Goal: Check status

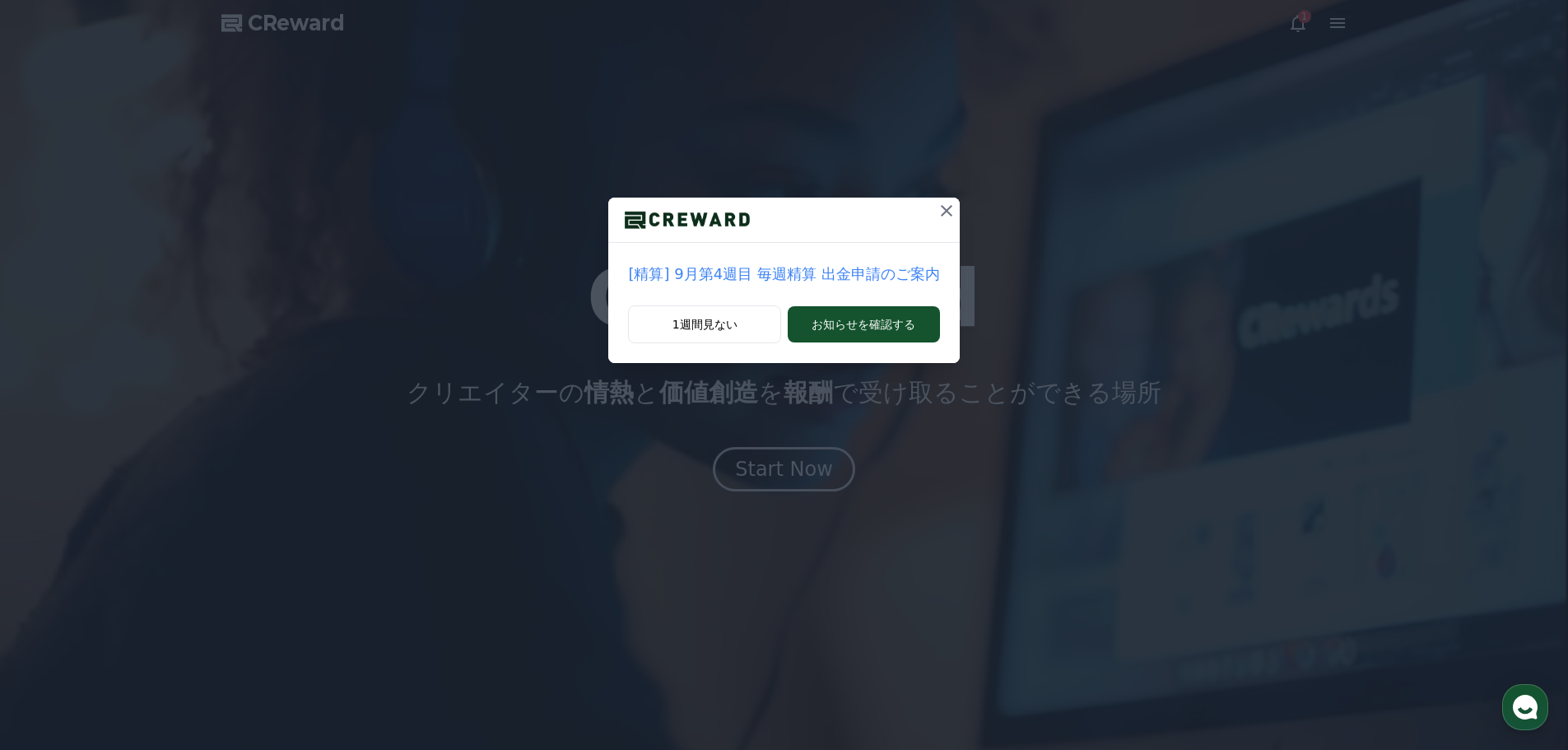
click at [936, 216] on icon at bounding box center [946, 210] width 20 height 20
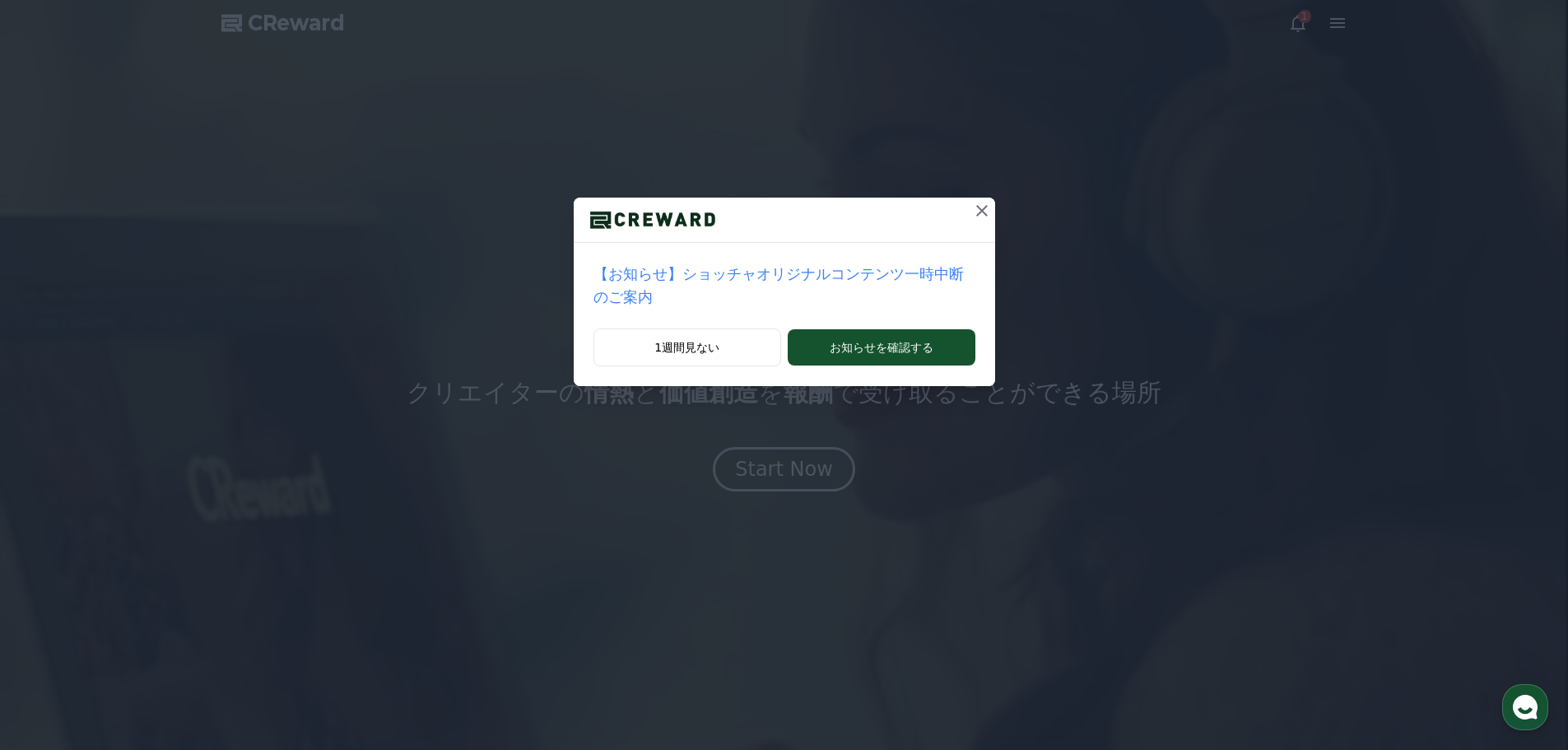
click at [969, 216] on button at bounding box center [981, 210] width 26 height 26
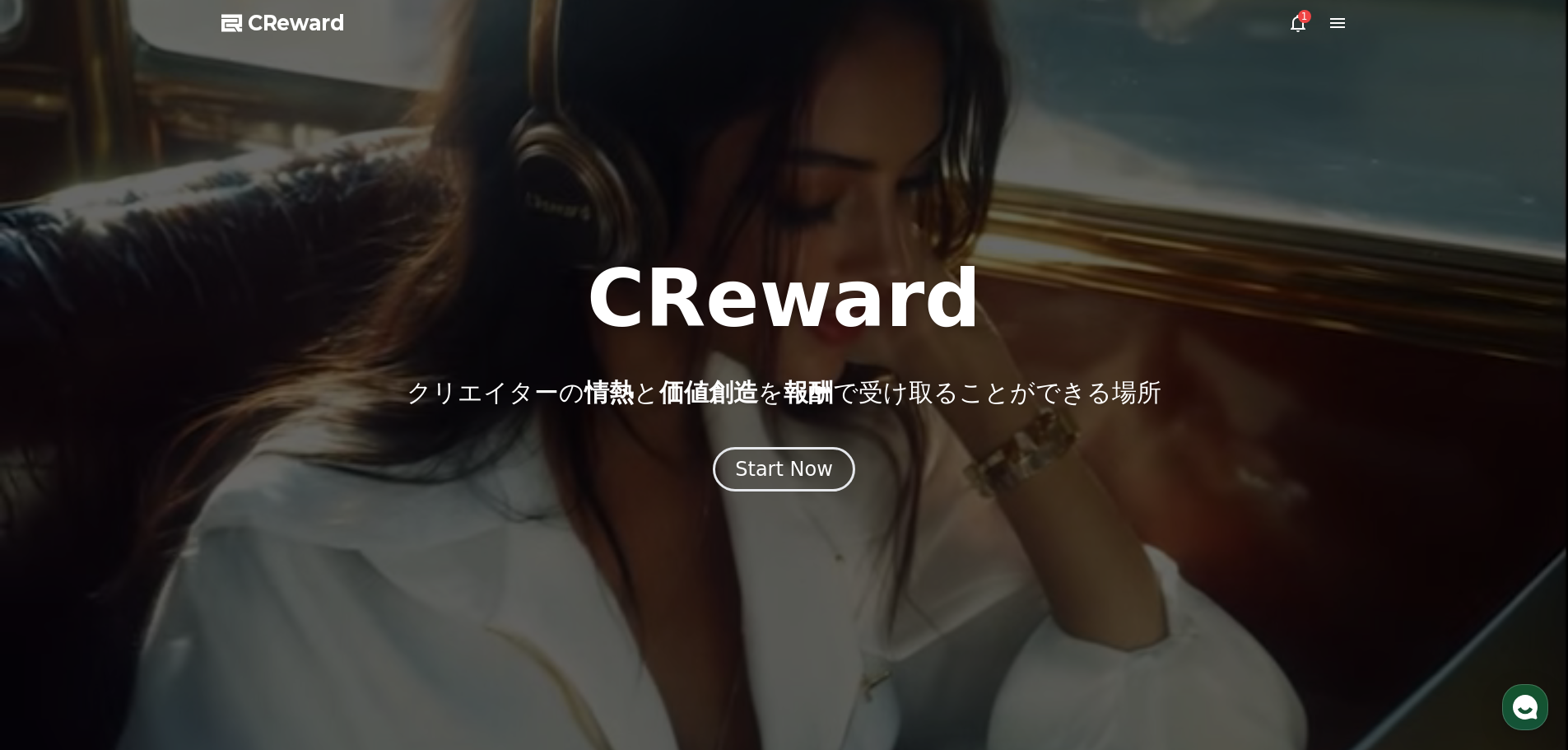
click at [1340, 20] on icon at bounding box center [1338, 22] width 14 height 10
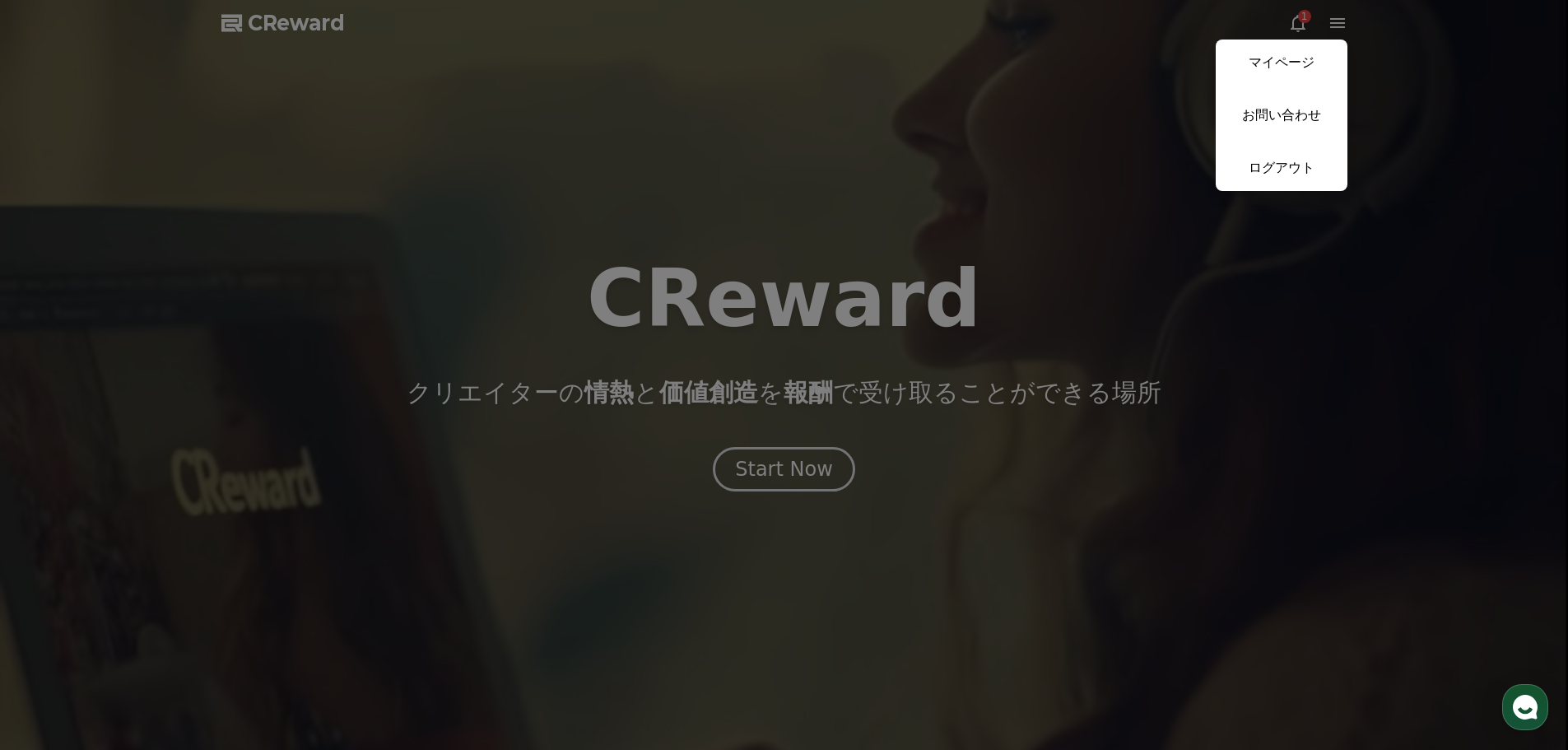
click at [1299, 24] on button "close" at bounding box center [784, 375] width 1568 height 750
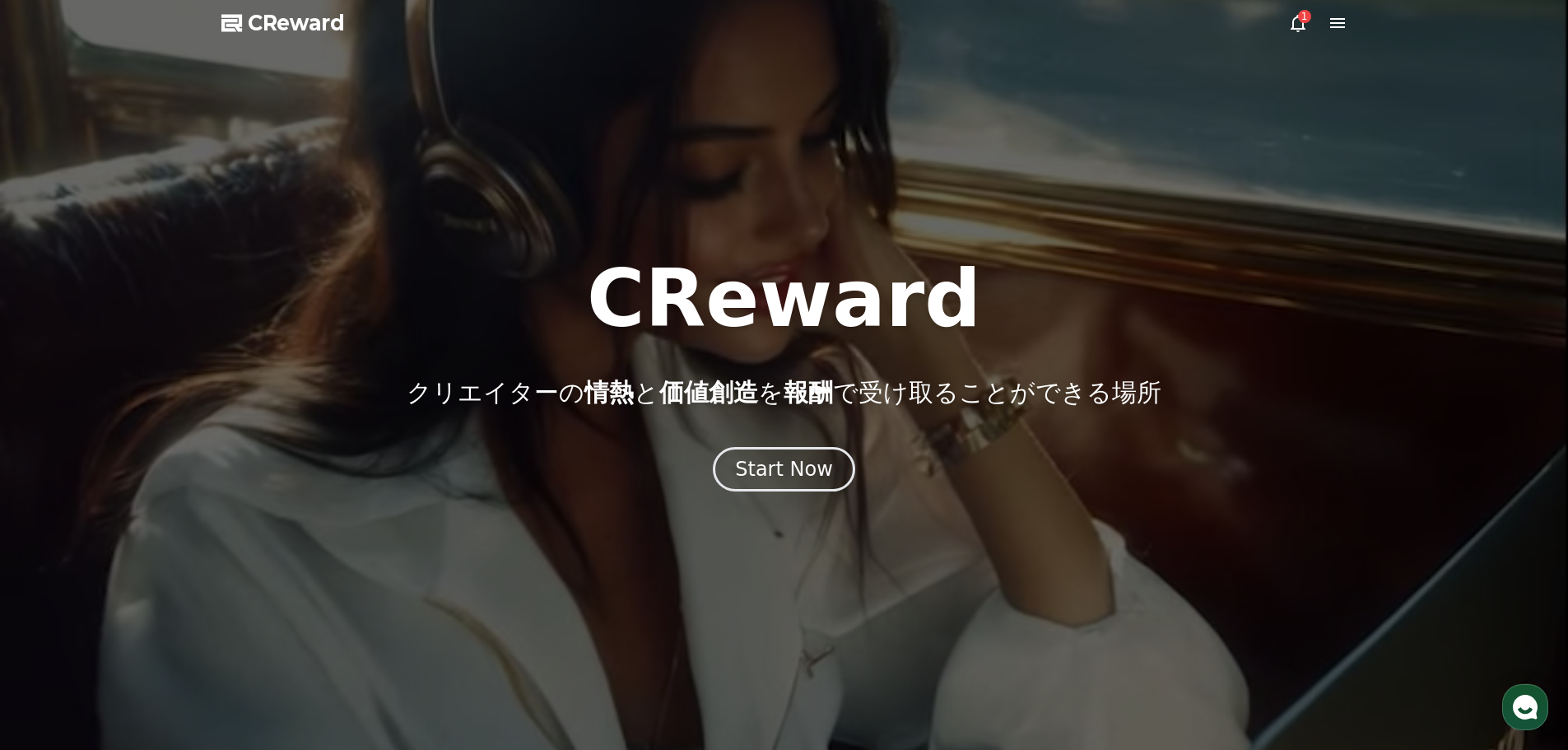
click at [1299, 24] on icon at bounding box center [1298, 23] width 20 height 20
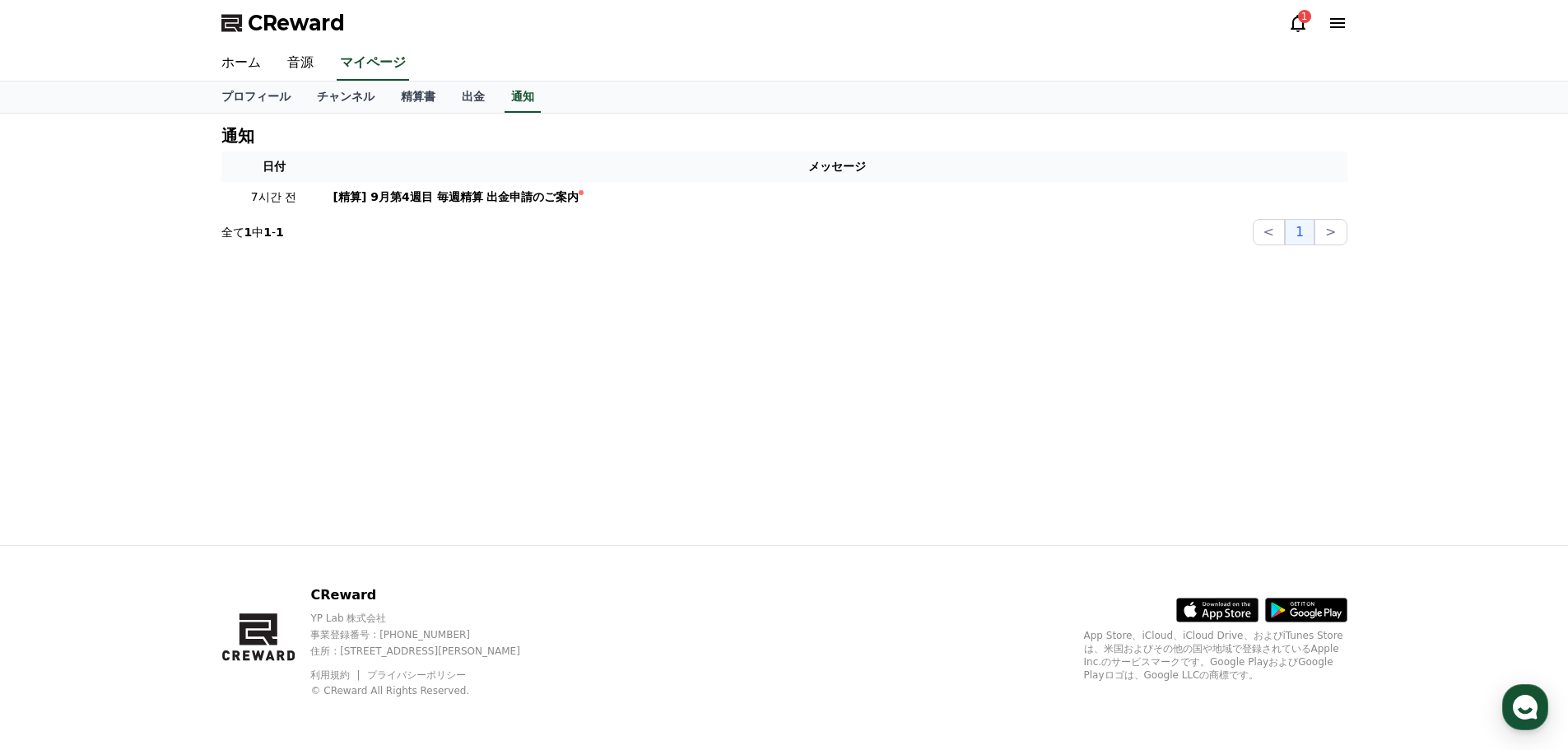
click at [1299, 24] on icon at bounding box center [1298, 23] width 20 height 20
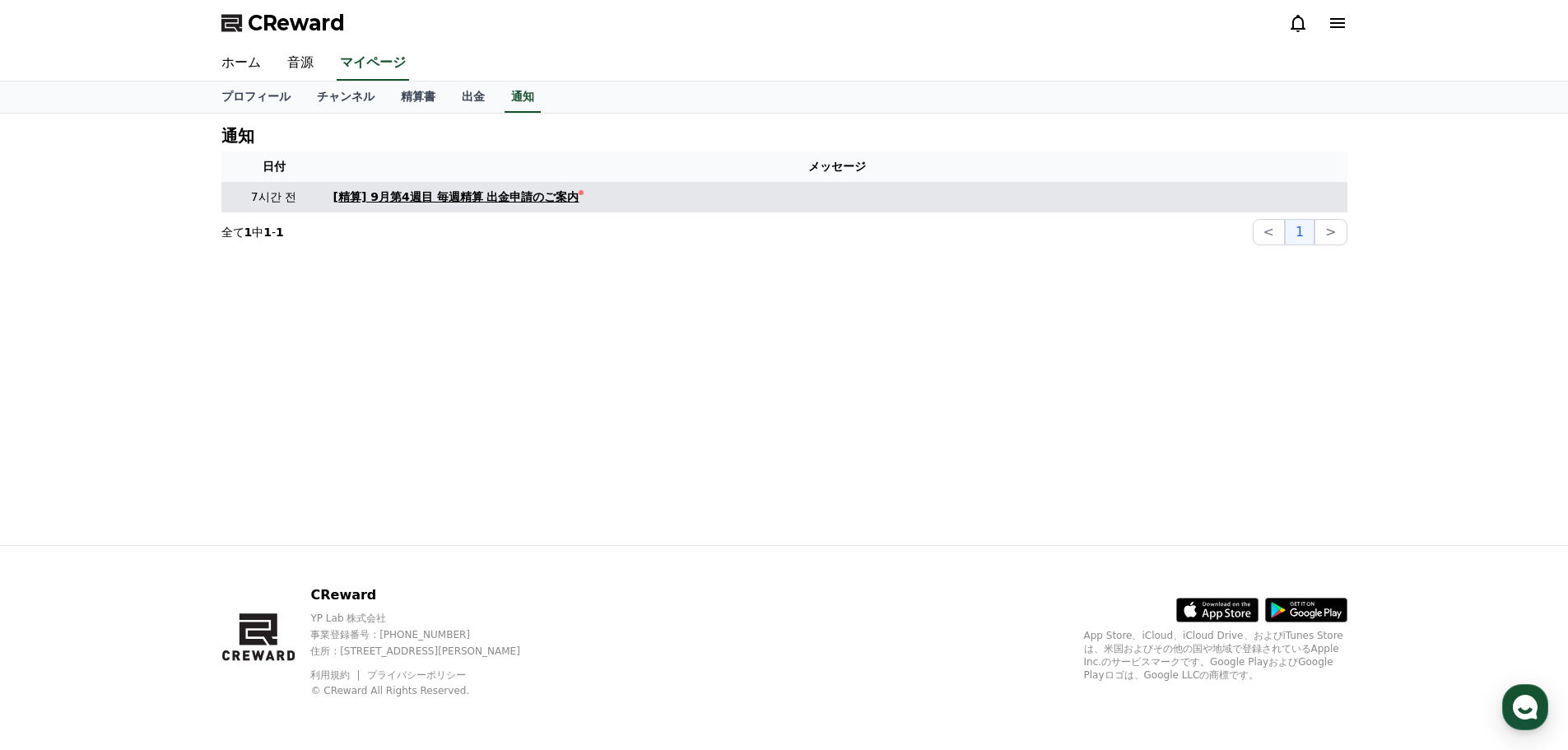
click at [530, 196] on div "[精算] 9月第4週目 毎週精算 出金申請のご案内" at bounding box center [457, 197] width 246 height 17
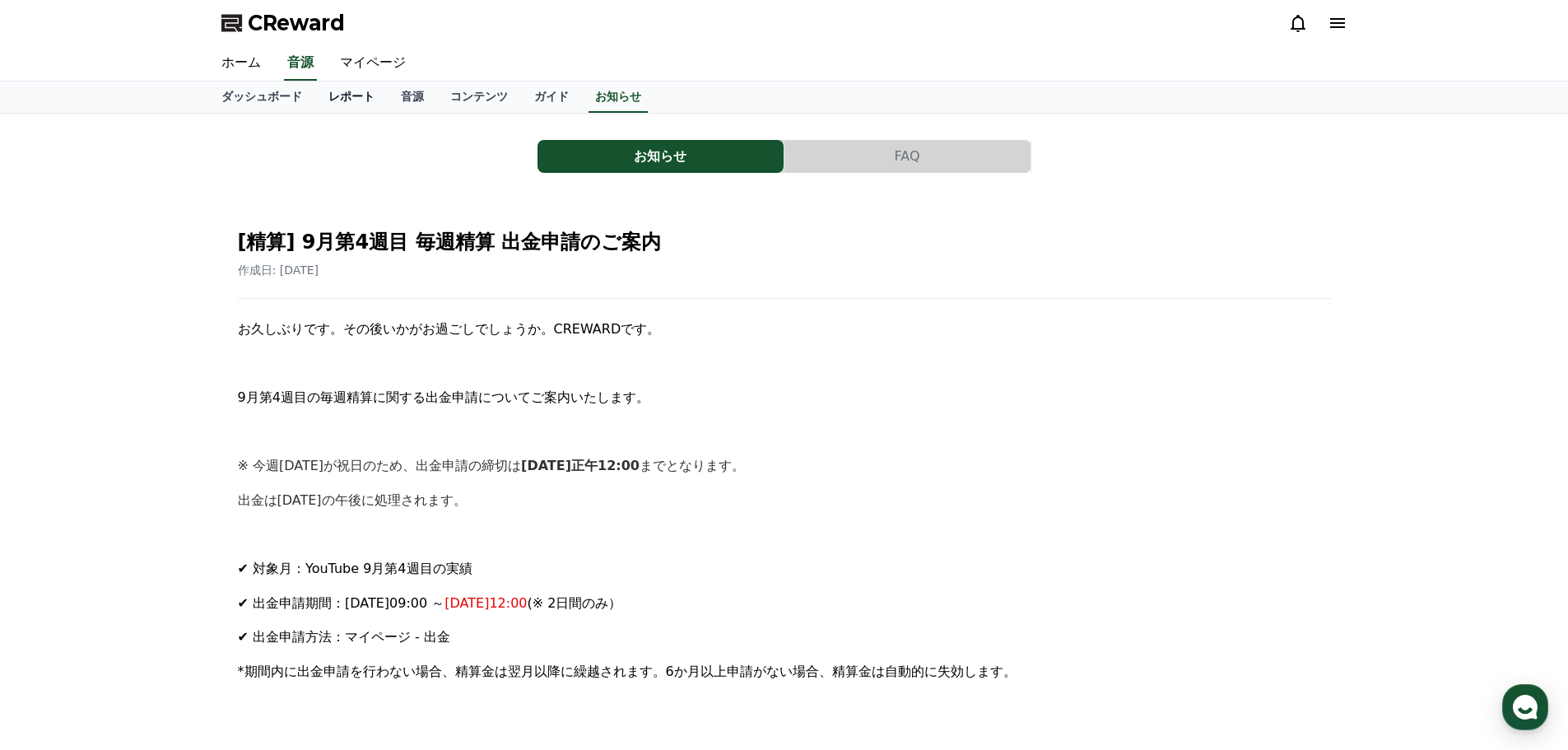
click at [315, 100] on link "レポート" at bounding box center [351, 97] width 73 height 31
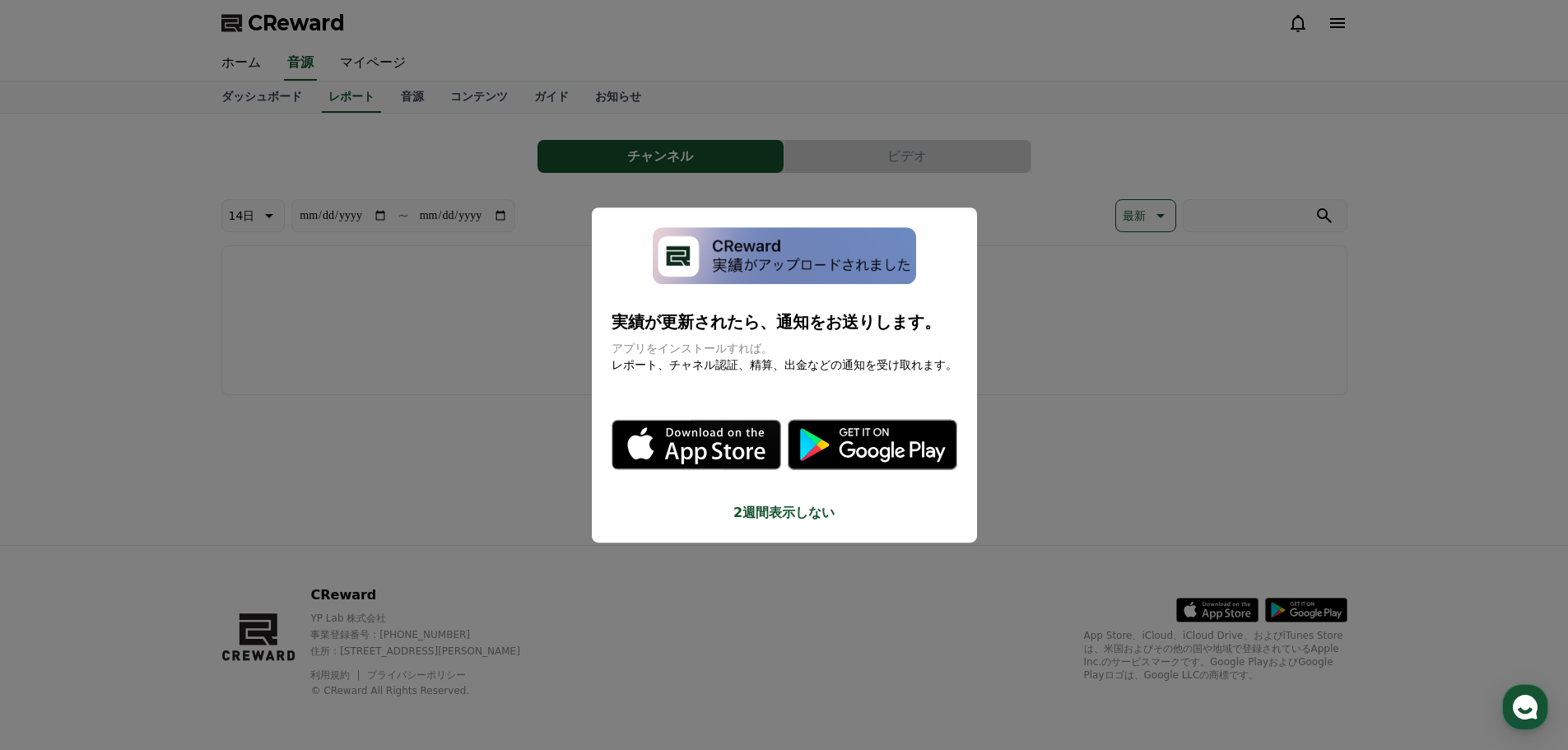
click at [770, 514] on button "2週間表示しない" at bounding box center [784, 513] width 345 height 20
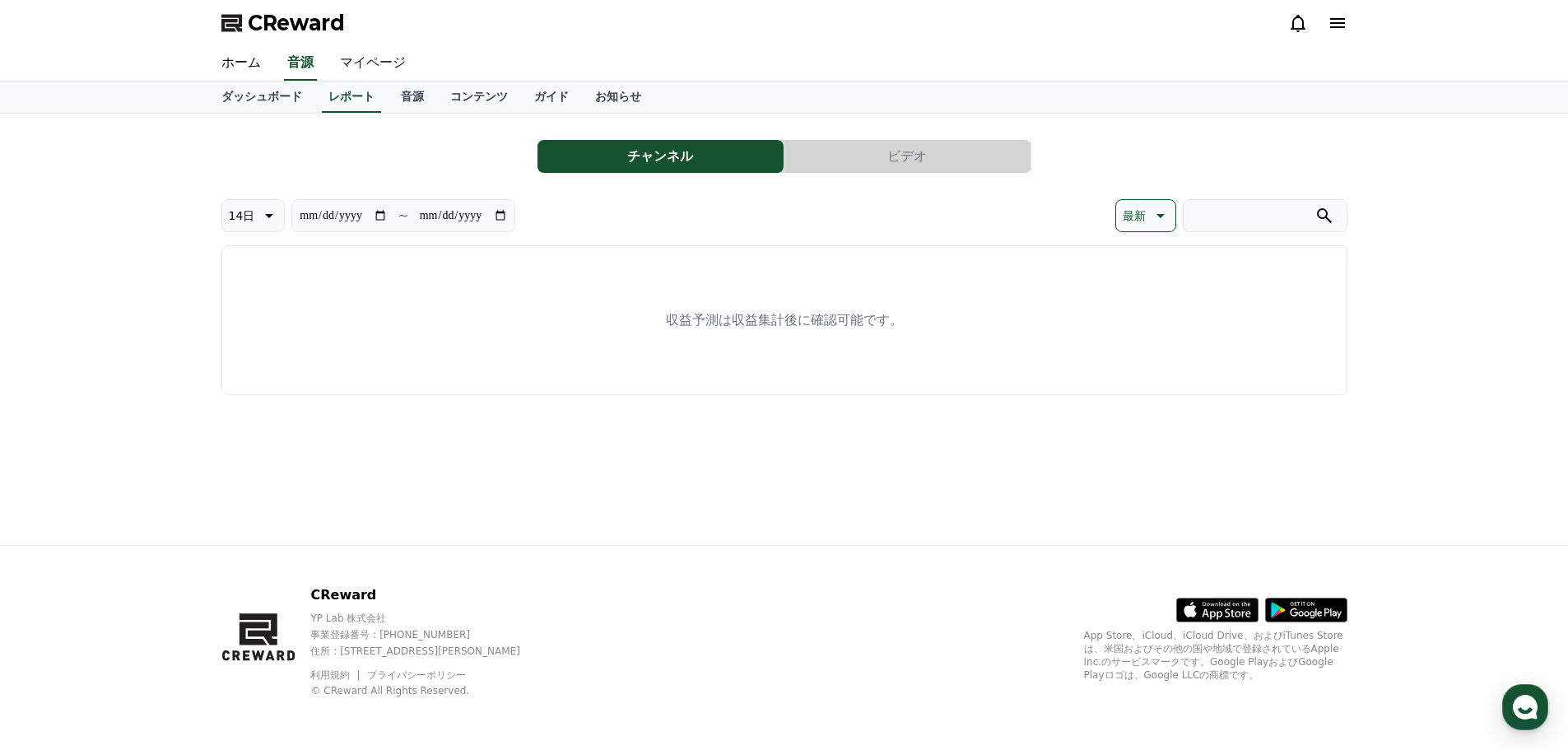
click at [366, 59] on link "マイページ" at bounding box center [372, 63] width 92 height 34
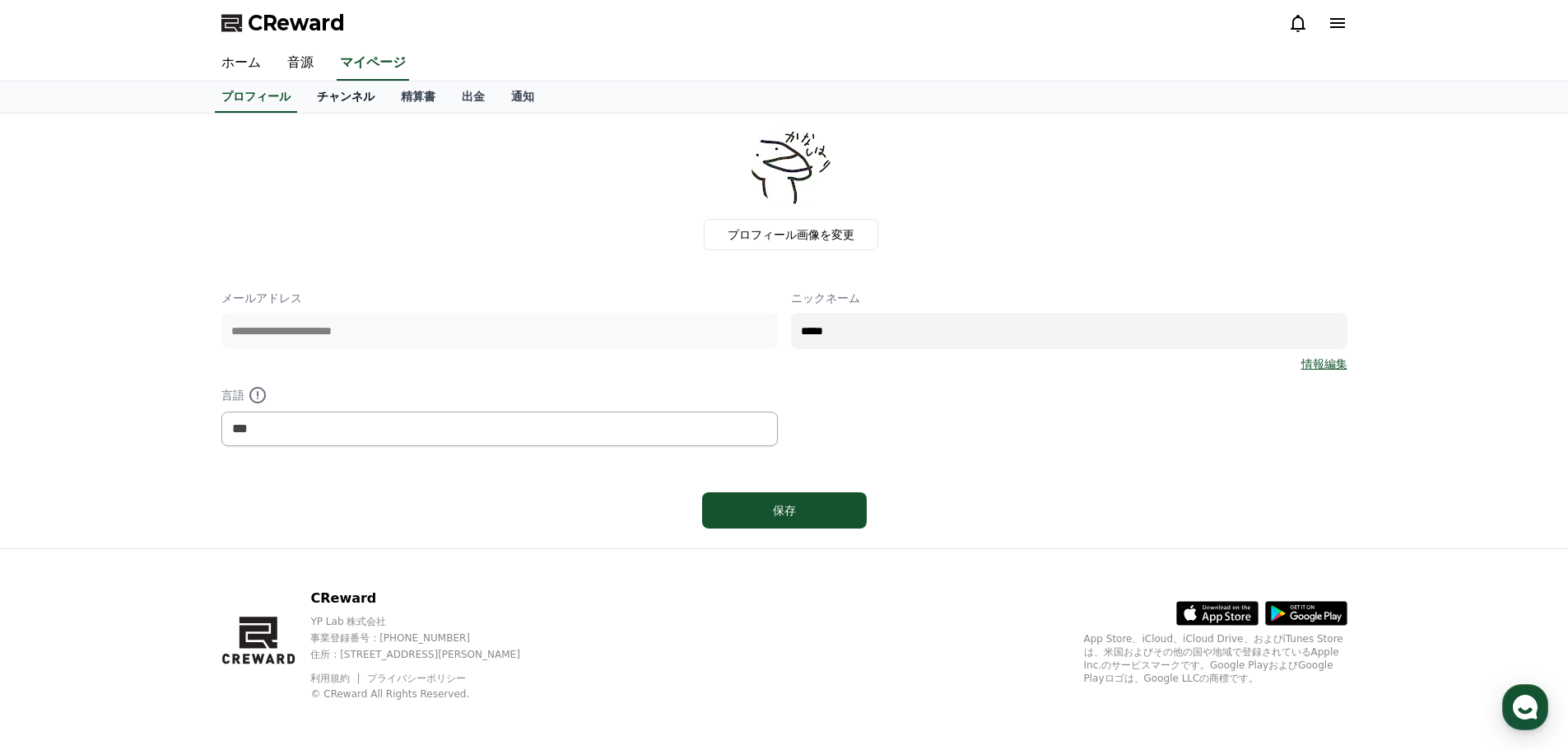
click at [308, 102] on link "チャンネル" at bounding box center [345, 97] width 84 height 31
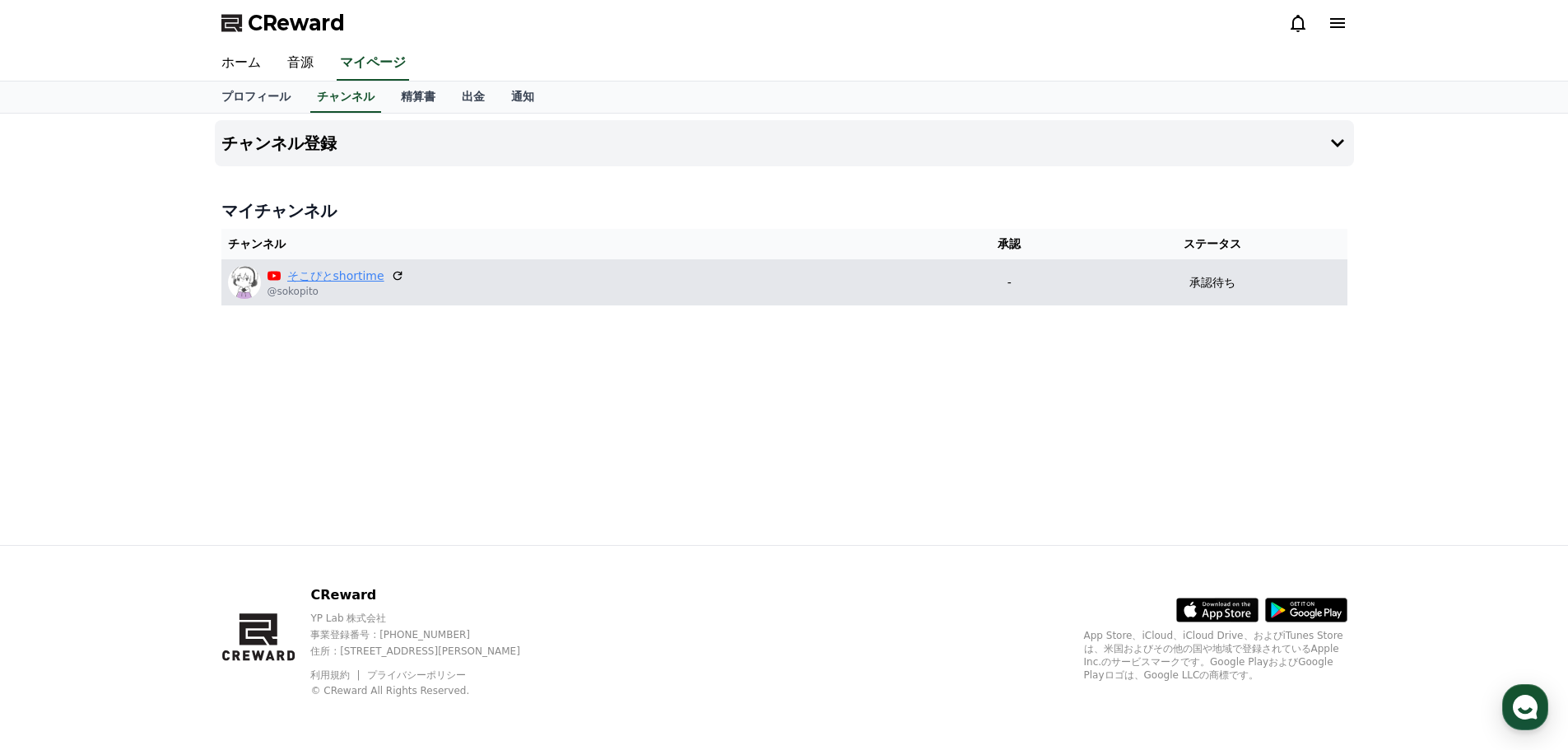
click at [318, 278] on link "そこぴとshortime" at bounding box center [336, 275] width 97 height 17
